Goal: Download file/media

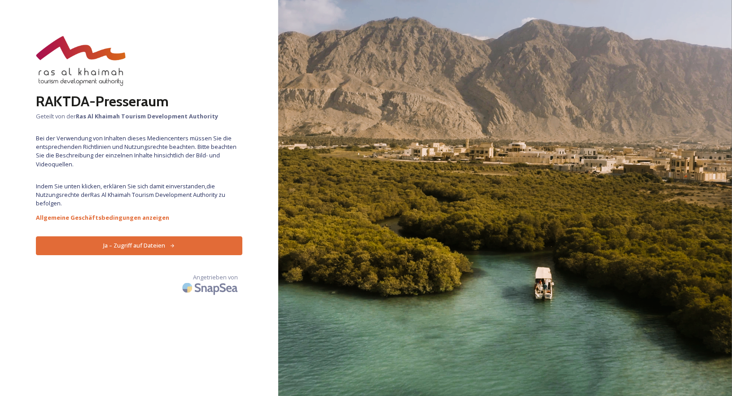
click at [145, 245] on font "Ja – Zugriff auf Dateien" at bounding box center [134, 245] width 62 height 8
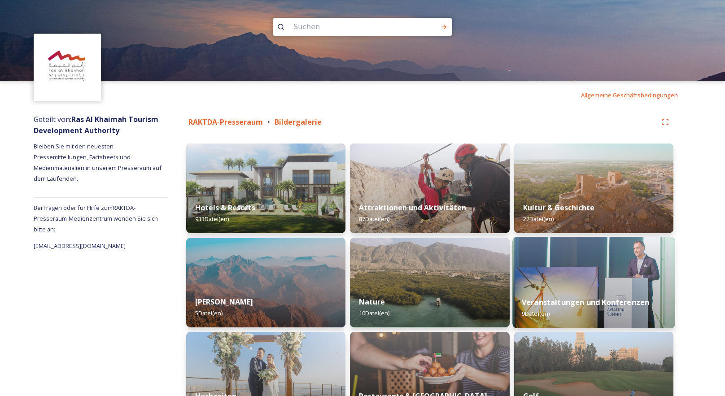
scroll to position [90, 0]
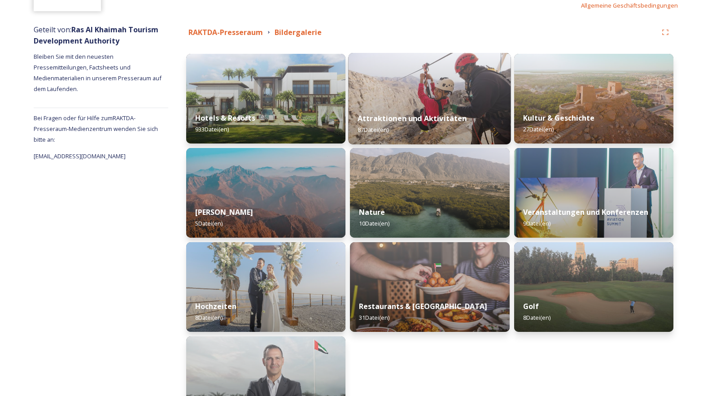
click at [407, 116] on font "Attraktionen und Aktivitäten" at bounding box center [412, 119] width 109 height 10
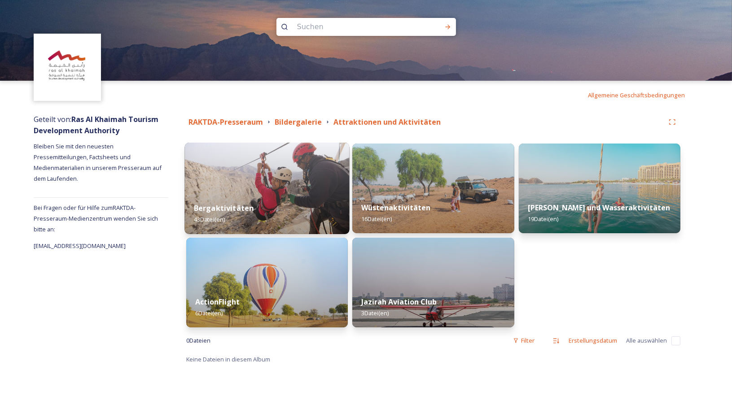
click at [284, 185] on img at bounding box center [266, 189] width 165 height 92
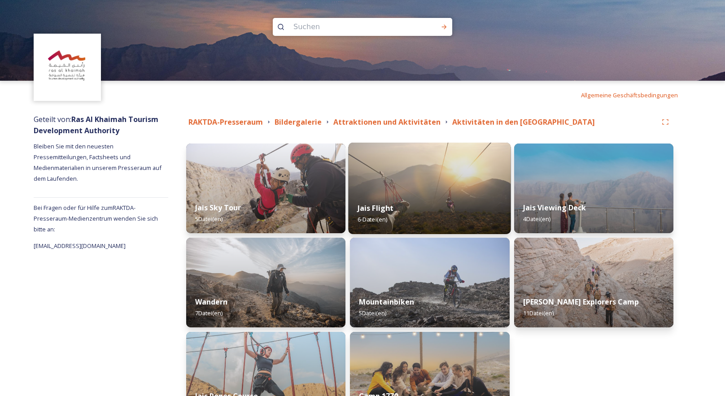
click at [421, 190] on img at bounding box center [430, 189] width 162 height 92
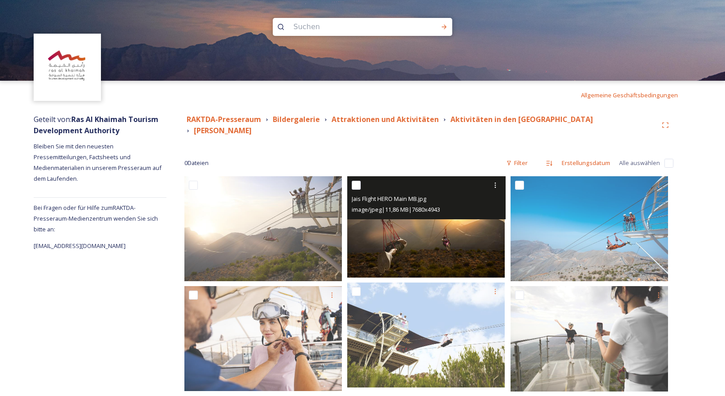
click at [463, 223] on img at bounding box center [426, 226] width 158 height 101
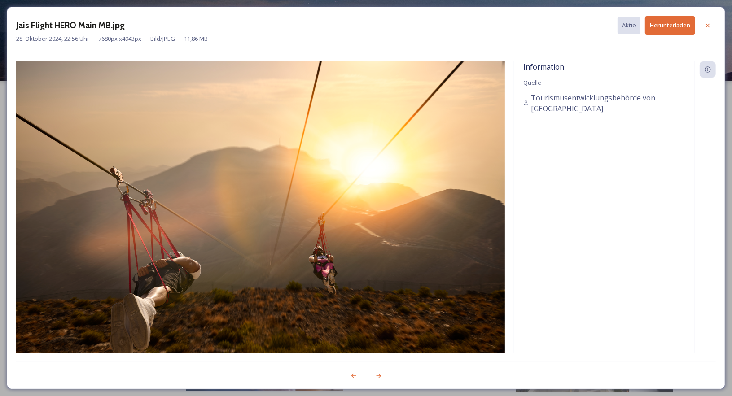
click at [662, 23] on font "Herunterladen" at bounding box center [670, 25] width 40 height 8
click at [345, 31] on div "Jais Flight HERO Main MB.jpg Aktie Herunterladen" at bounding box center [366, 25] width 700 height 18
click at [707, 25] on icon at bounding box center [708, 25] width 4 height 4
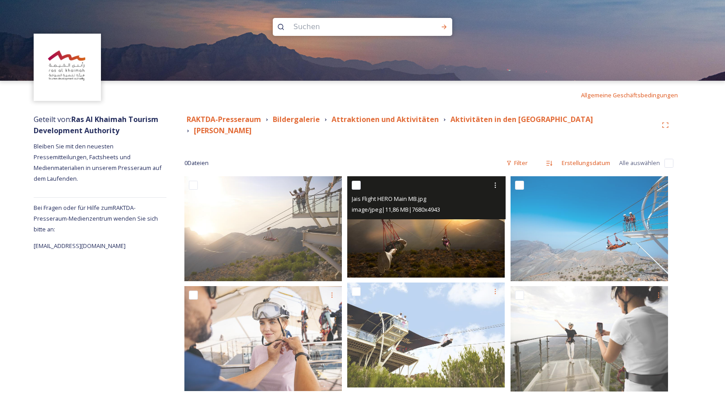
scroll to position [9, 0]
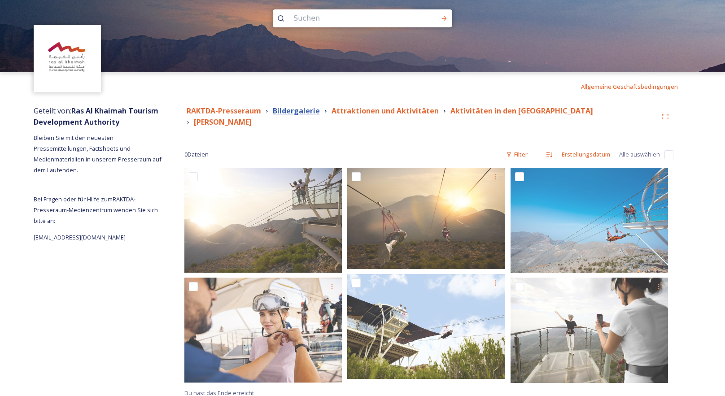
click at [307, 112] on font "Bildergalerie" at bounding box center [296, 111] width 47 height 10
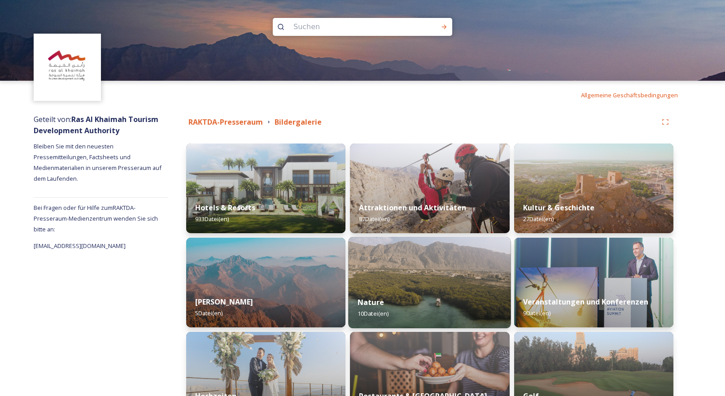
scroll to position [45, 0]
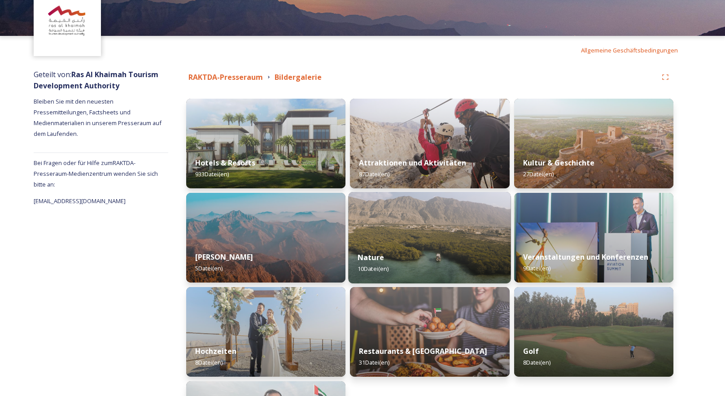
click at [410, 224] on img at bounding box center [430, 238] width 162 height 92
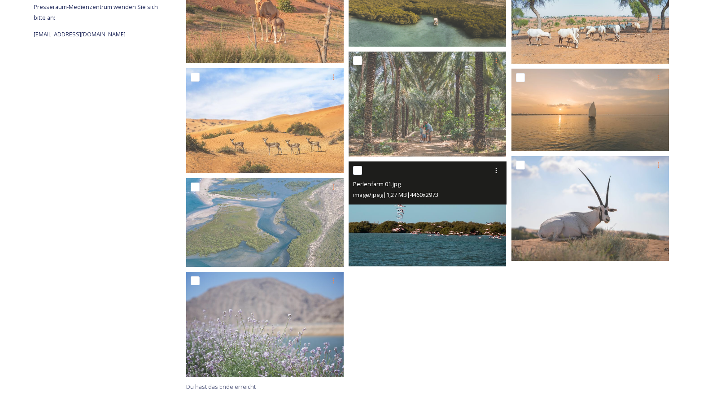
scroll to position [32, 0]
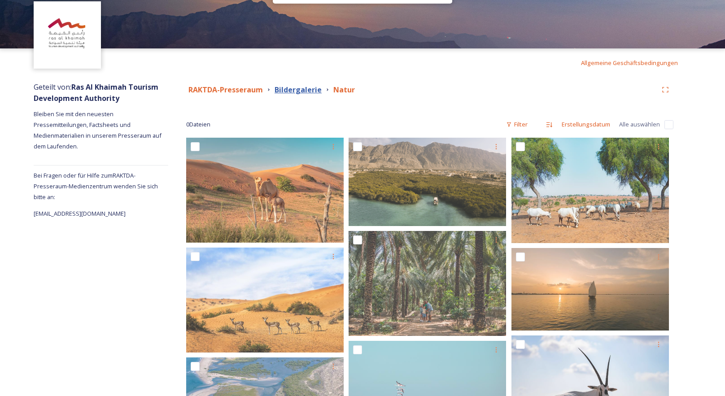
click at [299, 92] on font "Bildergalerie" at bounding box center [298, 90] width 47 height 10
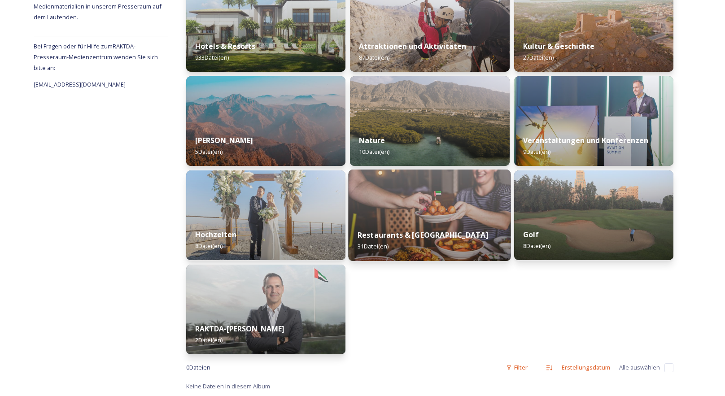
scroll to position [72, 0]
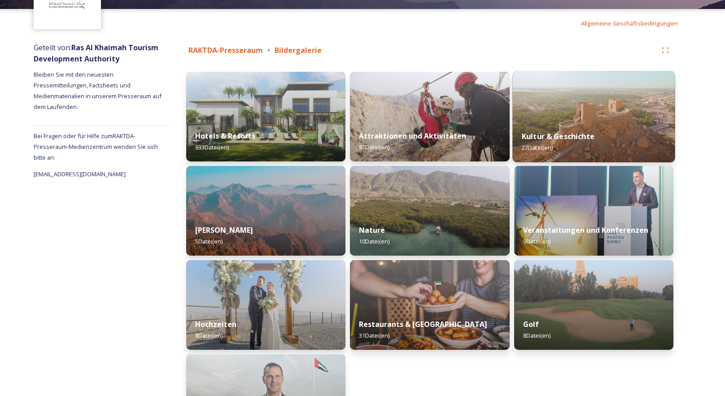
click at [578, 116] on img at bounding box center [593, 117] width 162 height 92
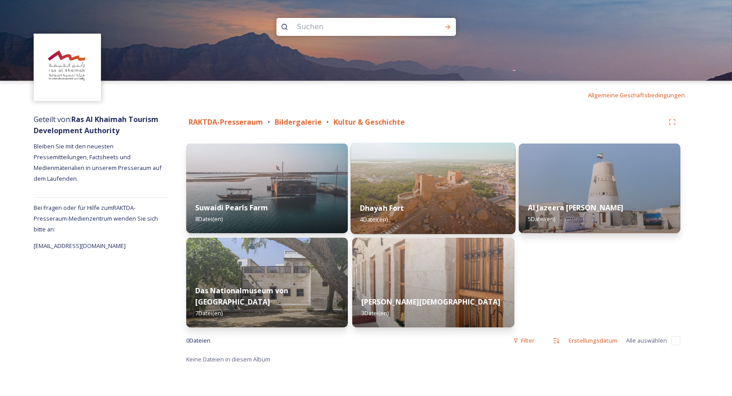
click at [410, 179] on img at bounding box center [433, 189] width 165 height 92
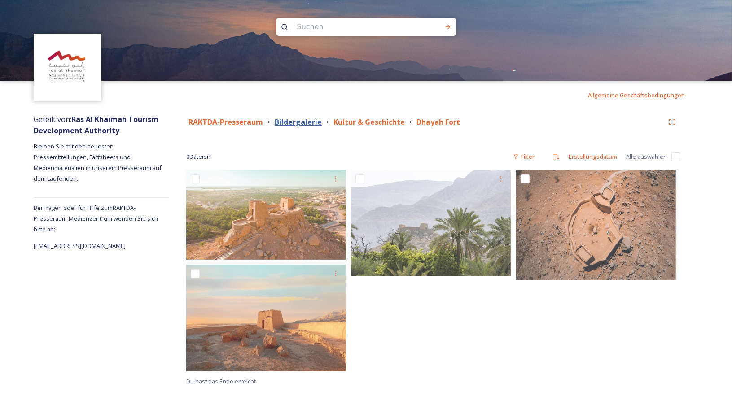
click at [295, 123] on font "Bildergalerie" at bounding box center [298, 122] width 47 height 10
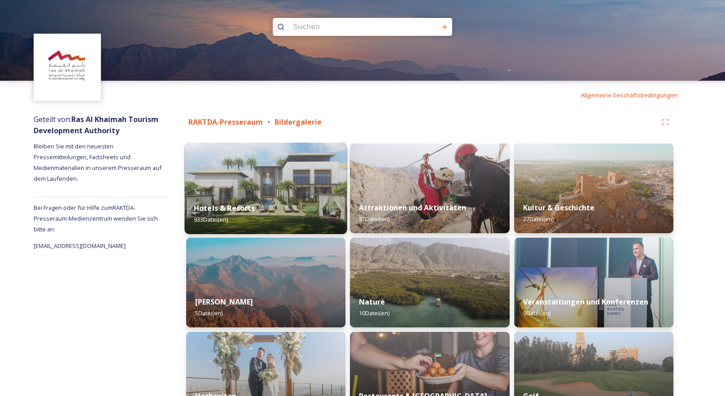
click at [252, 196] on div "Hotels & Resorts 933 Datei(en)" at bounding box center [265, 213] width 162 height 41
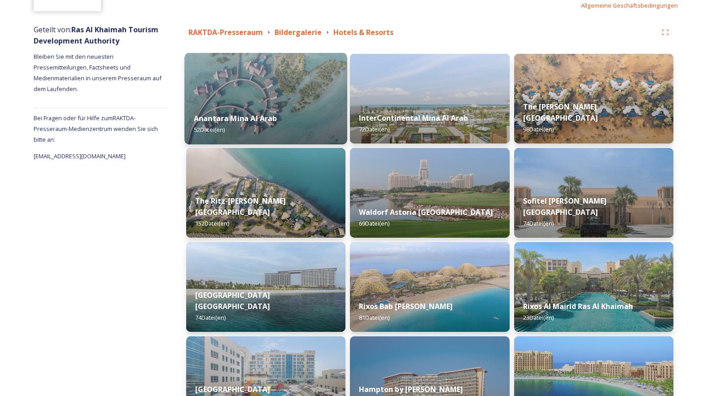
scroll to position [135, 0]
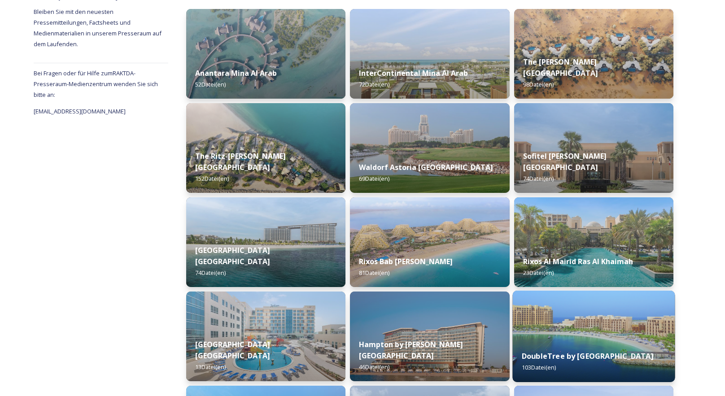
click at [565, 379] on div "DoubleTree by [GEOGRAPHIC_DATA] 103 Datei(en)" at bounding box center [593, 361] width 162 height 41
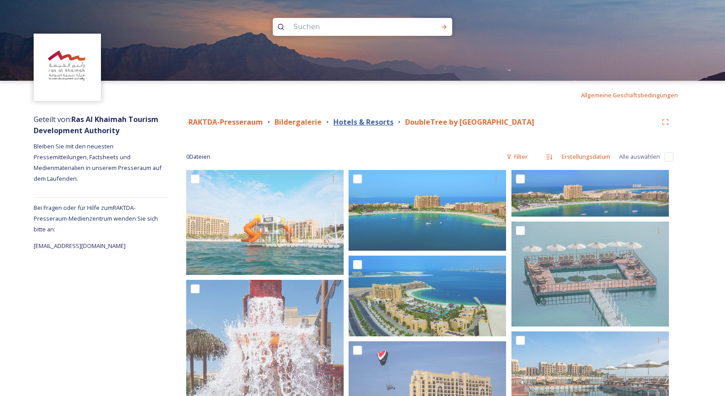
click at [374, 125] on font "Hotels & Resorts" at bounding box center [363, 122] width 60 height 10
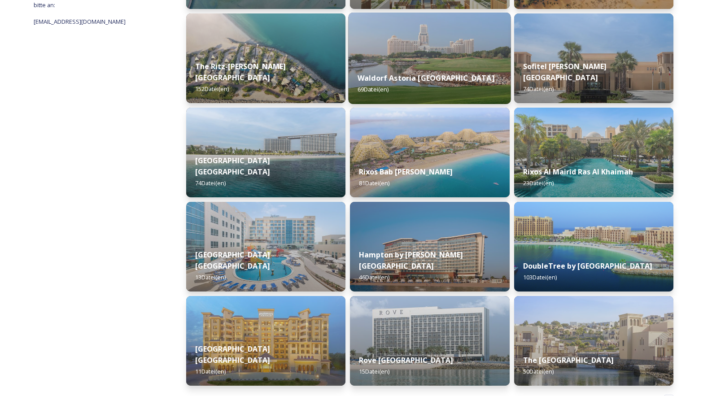
scroll to position [256, 0]
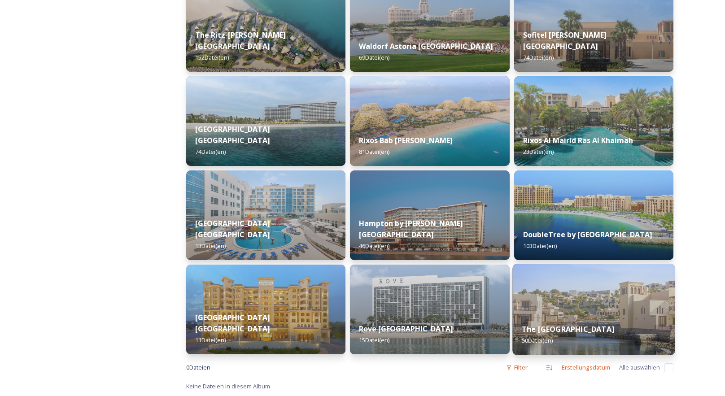
click at [562, 301] on img at bounding box center [593, 310] width 162 height 92
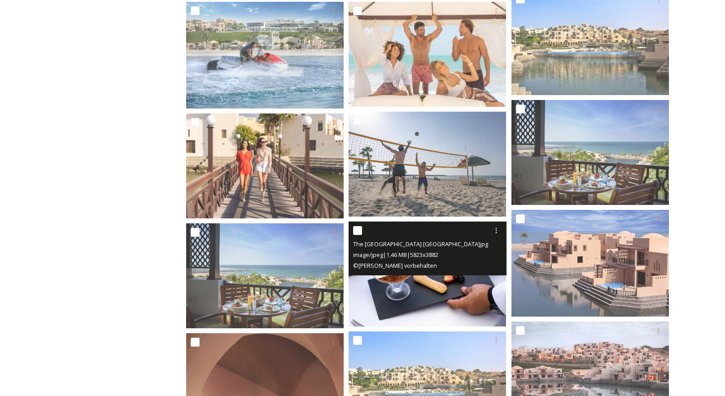
scroll to position [853, 0]
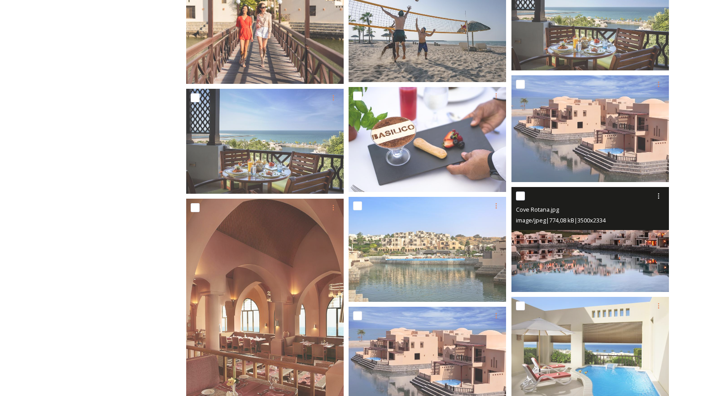
click at [601, 252] on img at bounding box center [591, 239] width 158 height 105
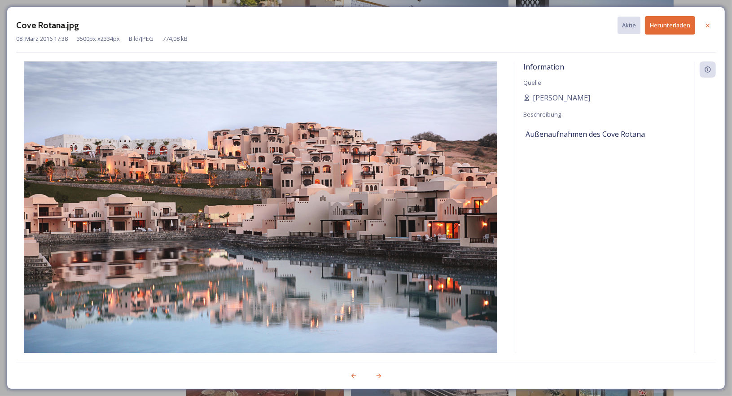
click at [674, 26] on font "Herunterladen" at bounding box center [670, 25] width 40 height 8
click at [711, 25] on icon at bounding box center [707, 25] width 7 height 7
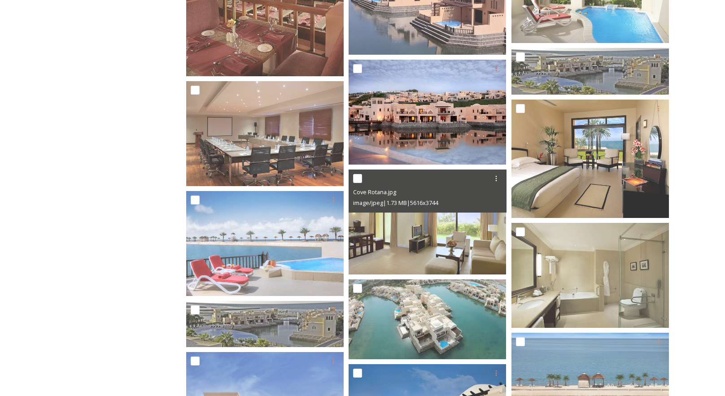
scroll to position [1391, 0]
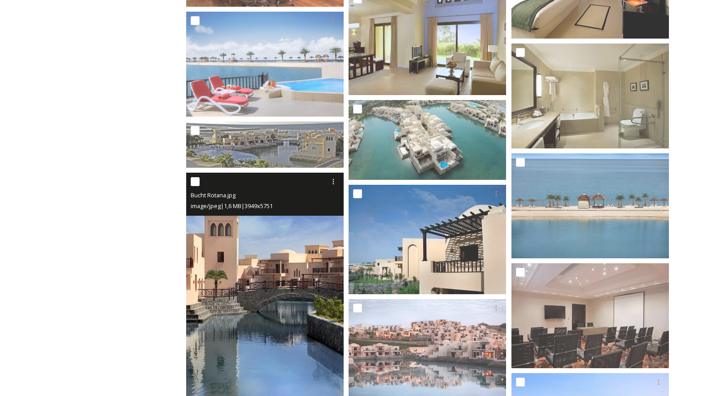
click at [279, 238] on img at bounding box center [265, 287] width 158 height 229
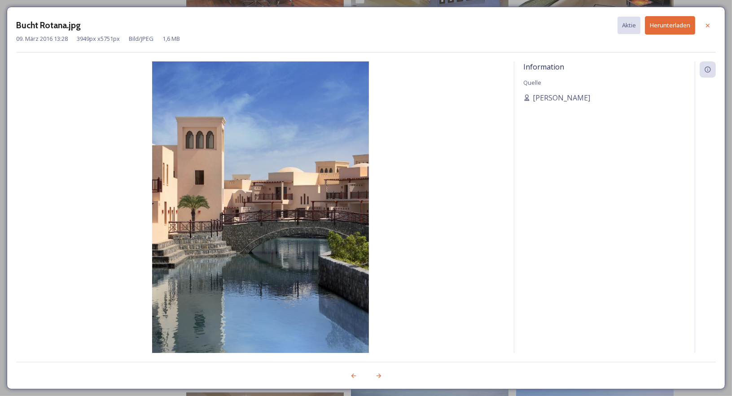
click at [662, 22] on font "Herunterladen" at bounding box center [670, 25] width 40 height 8
click at [443, 30] on div "Bucht Rotana.jpg Aktie Herunterladen" at bounding box center [366, 25] width 700 height 18
click at [707, 23] on icon at bounding box center [707, 25] width 7 height 7
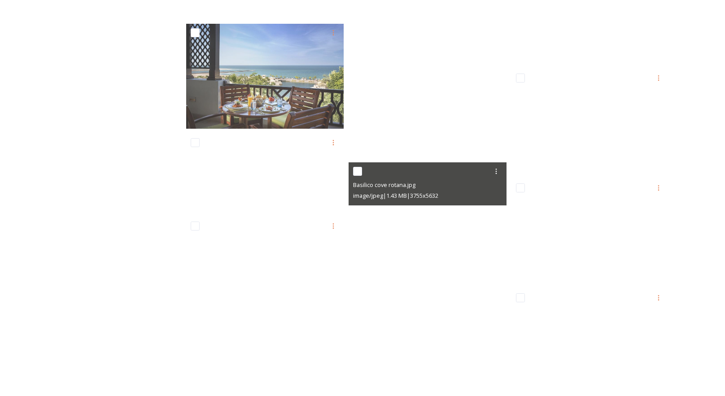
scroll to position [17770, 0]
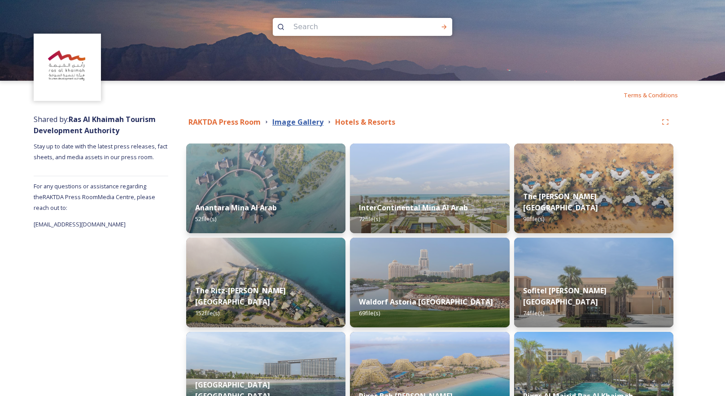
click at [293, 122] on strong "Image Gallery" at bounding box center [297, 122] width 51 height 10
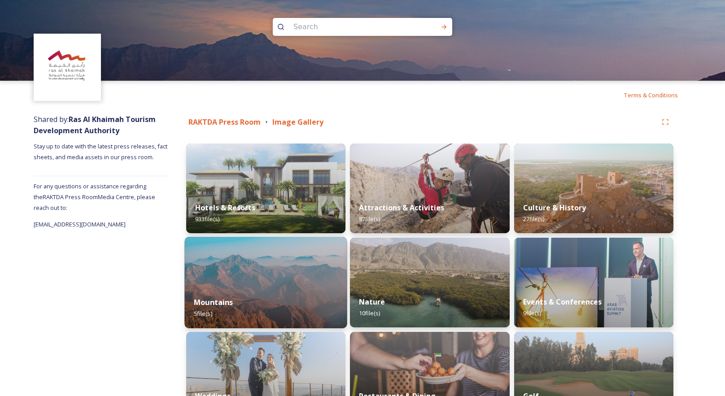
click at [260, 276] on img at bounding box center [265, 283] width 162 height 92
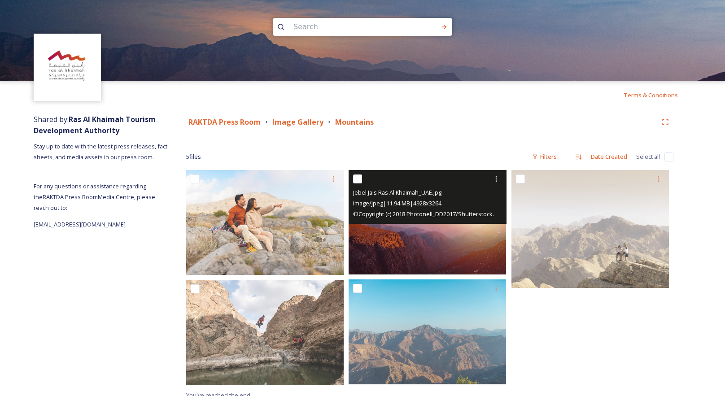
scroll to position [9, 0]
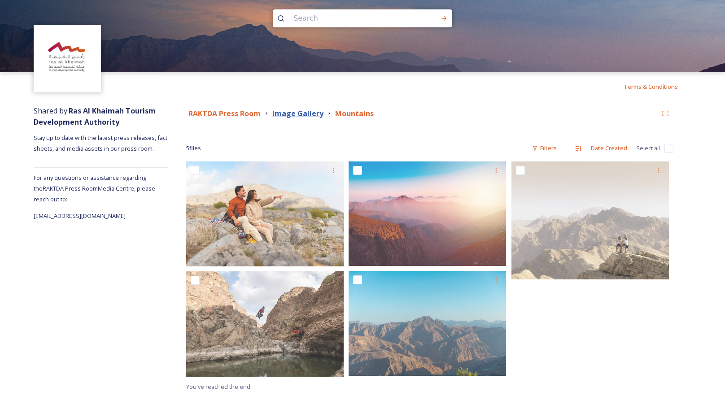
click at [284, 114] on strong "Image Gallery" at bounding box center [297, 114] width 51 height 10
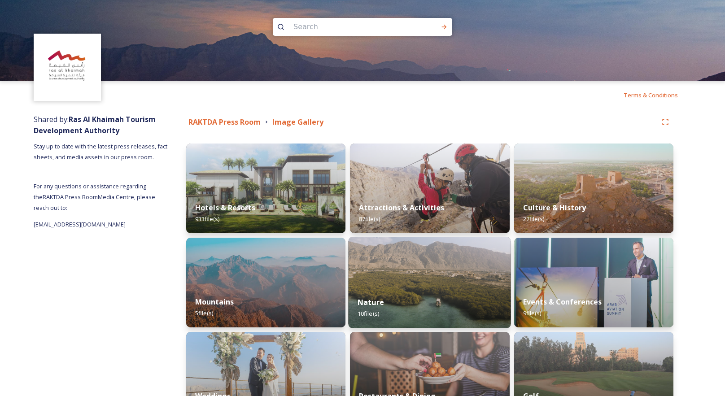
click at [436, 308] on div "Nature 10 file(s)" at bounding box center [430, 308] width 162 height 41
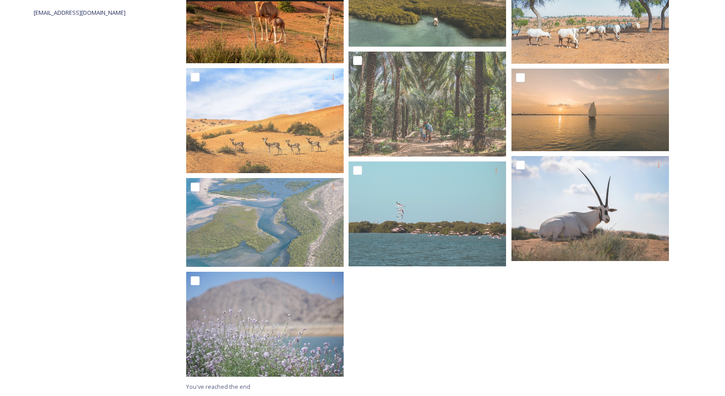
scroll to position [32, 0]
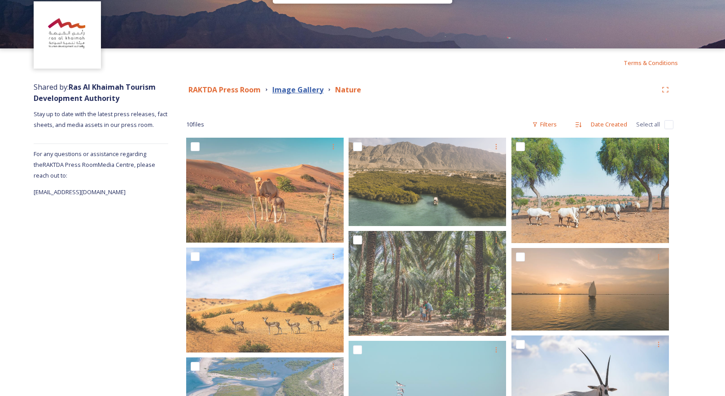
click at [284, 88] on strong "Image Gallery" at bounding box center [297, 90] width 51 height 10
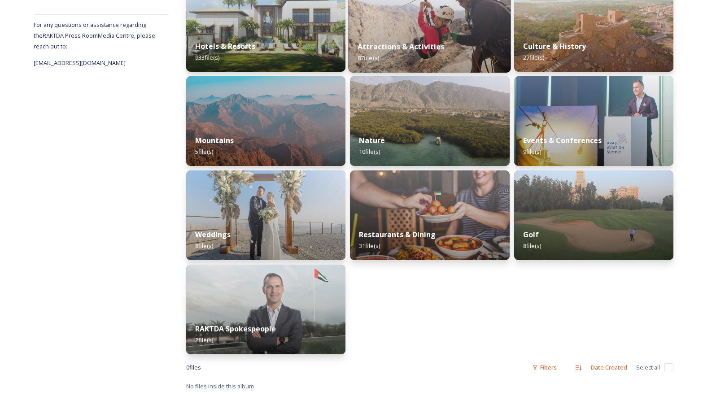
scroll to position [72, 0]
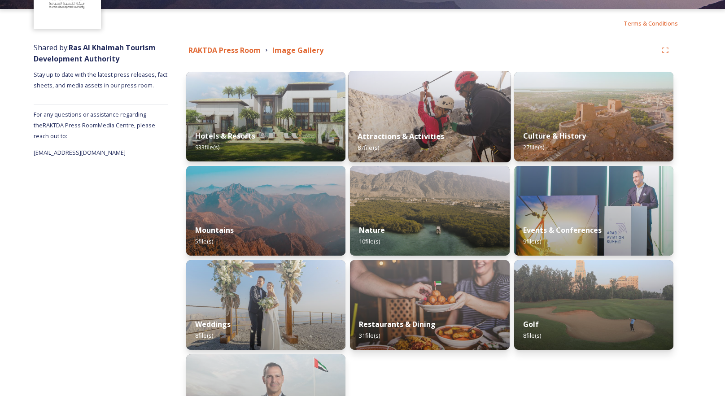
click at [439, 121] on img at bounding box center [430, 117] width 162 height 92
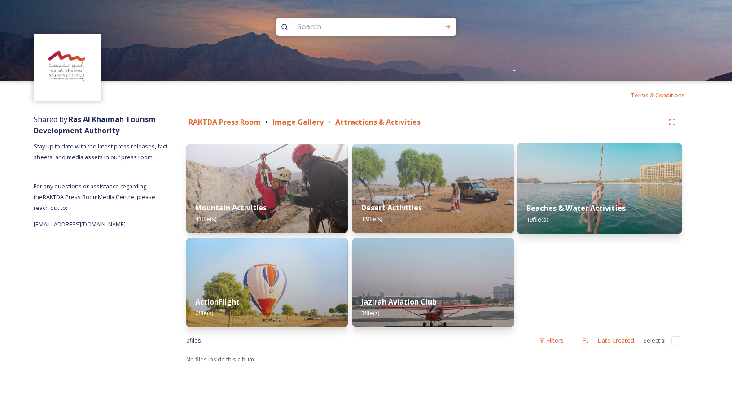
click at [574, 190] on img at bounding box center [599, 189] width 165 height 92
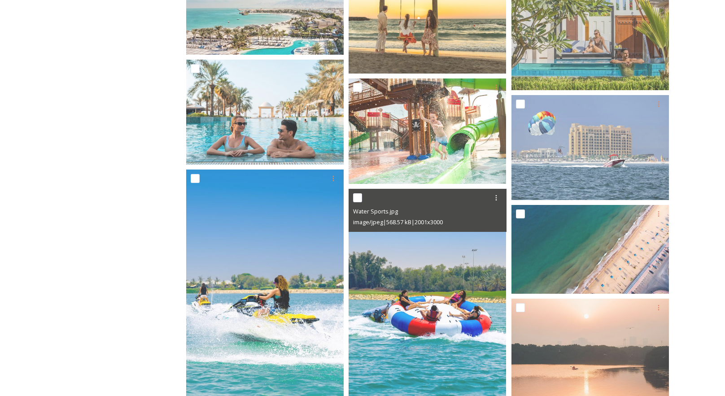
scroll to position [26, 0]
